Goal: Navigation & Orientation: Understand site structure

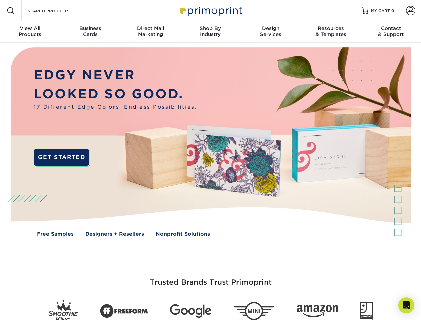
click at [210, 160] on img at bounding box center [210, 147] width 417 height 208
click at [11, 11] on span at bounding box center [11, 11] width 8 height 8
click at [410, 11] on span at bounding box center [410, 10] width 9 height 9
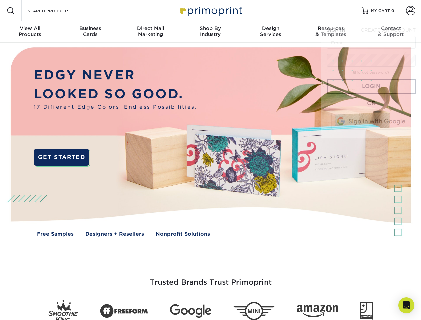
click at [30, 32] on div "View All Products" at bounding box center [30, 31] width 60 height 12
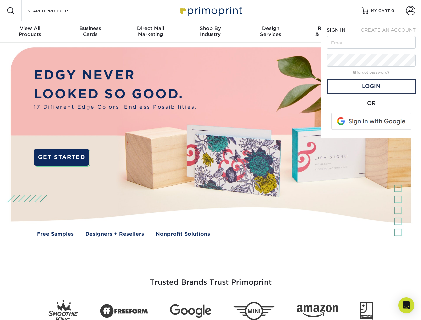
click at [90, 32] on div "Business Cards" at bounding box center [90, 31] width 60 height 12
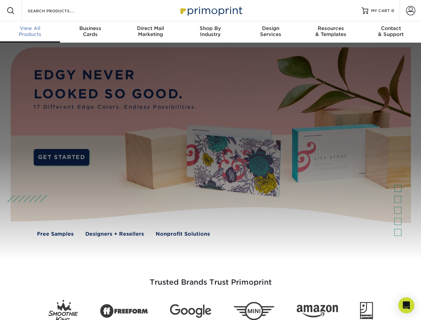
click at [150, 32] on div "Direct Mail Marketing" at bounding box center [150, 31] width 60 height 12
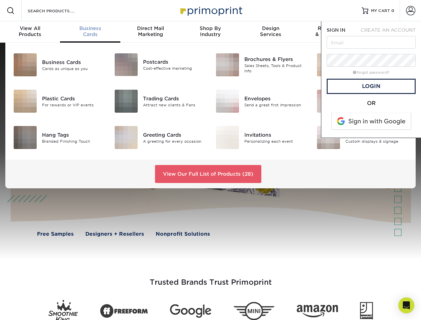
click at [210, 32] on div "Shop By Industry" at bounding box center [210, 31] width 60 height 12
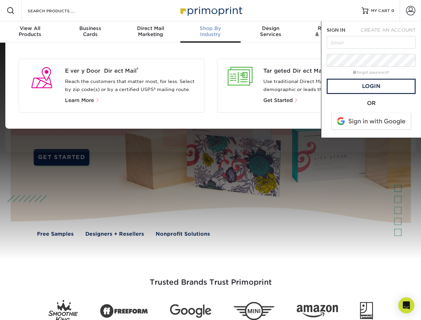
click at [271, 32] on div "Design Services" at bounding box center [271, 31] width 60 height 12
click at [331, 32] on span "SIGN IN" at bounding box center [336, 29] width 19 height 5
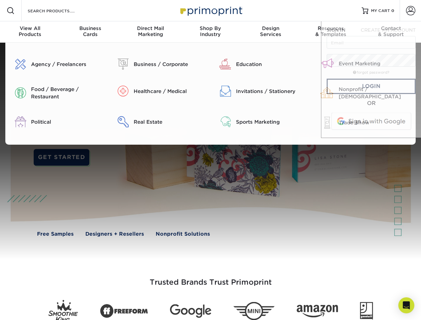
click at [391, 32] on div "Contact & Support" at bounding box center [391, 31] width 60 height 12
